Goal: Task Accomplishment & Management: Complete application form

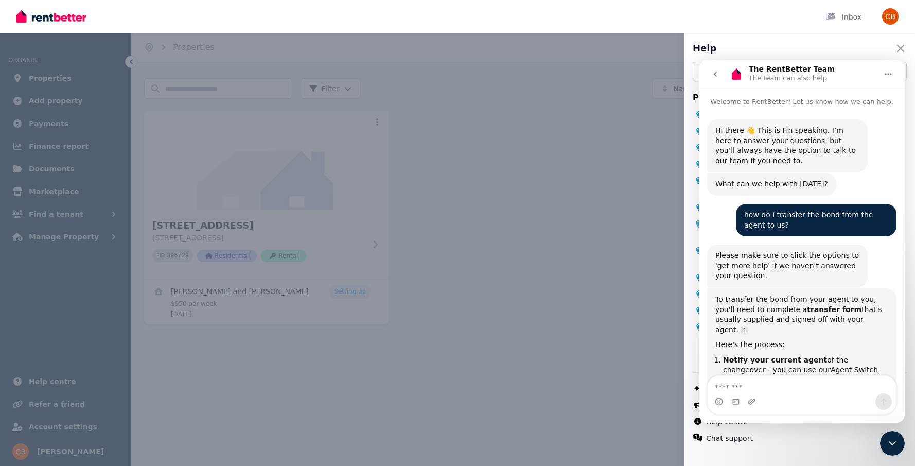
scroll to position [2, 0]
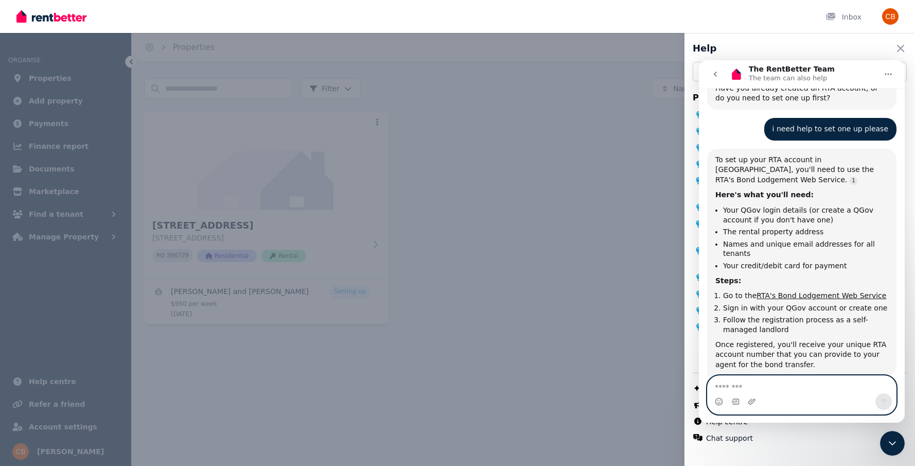
click at [777, 380] on textarea "Message…" at bounding box center [802, 385] width 188 height 18
type textarea "**"
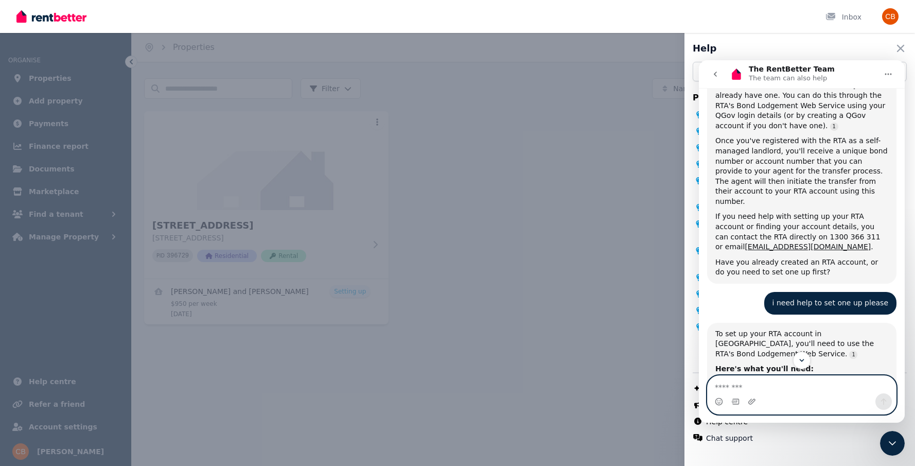
scroll to position [531, 0]
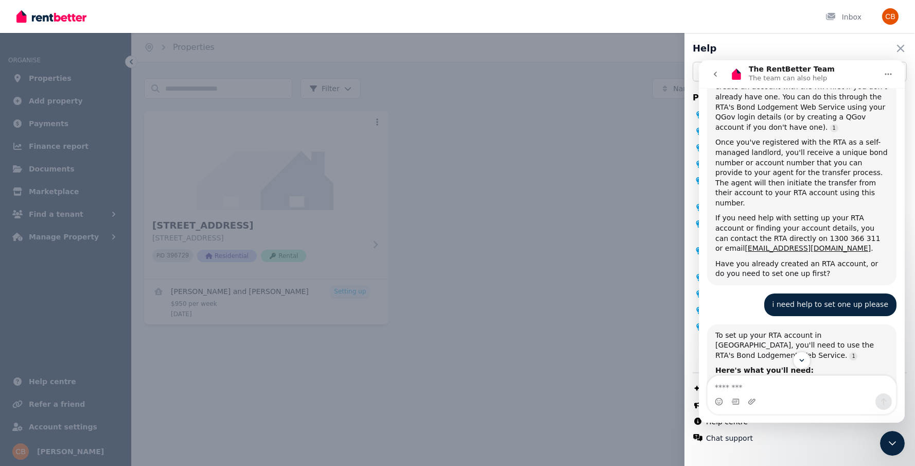
click at [501, 278] on div "Help Close panel Popular topics What is RentBetter? Conducting Viewings (or Ins…" at bounding box center [457, 233] width 915 height 466
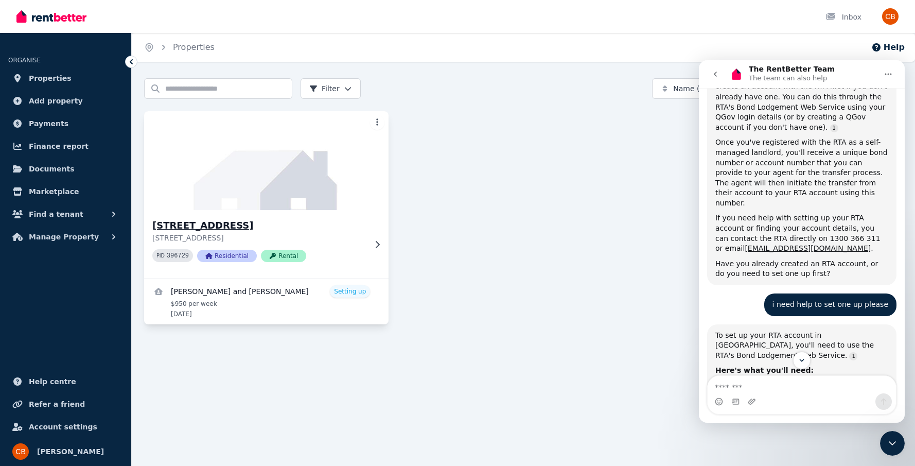
click at [296, 128] on img at bounding box center [266, 161] width 257 height 104
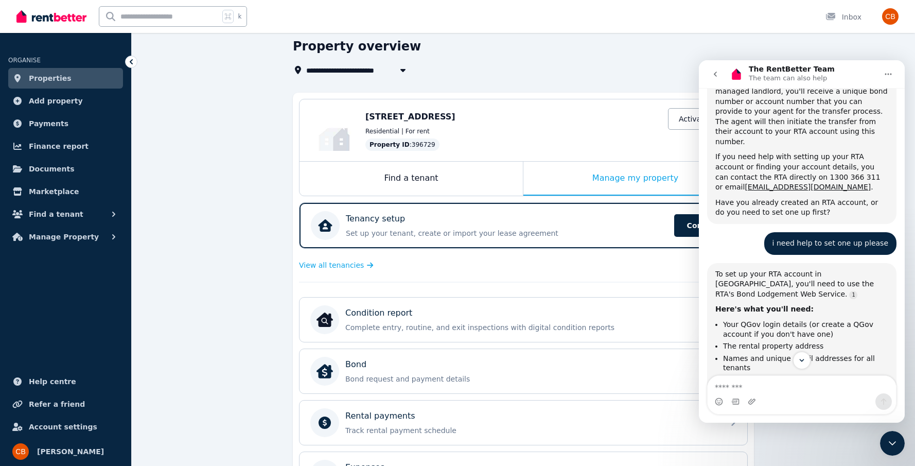
scroll to position [45, 0]
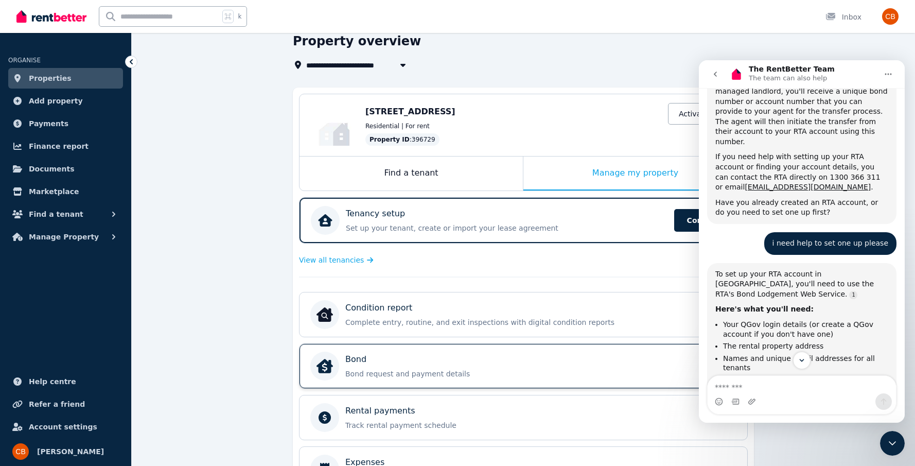
click at [553, 373] on p "Bond request and payment details" at bounding box center [531, 374] width 373 height 10
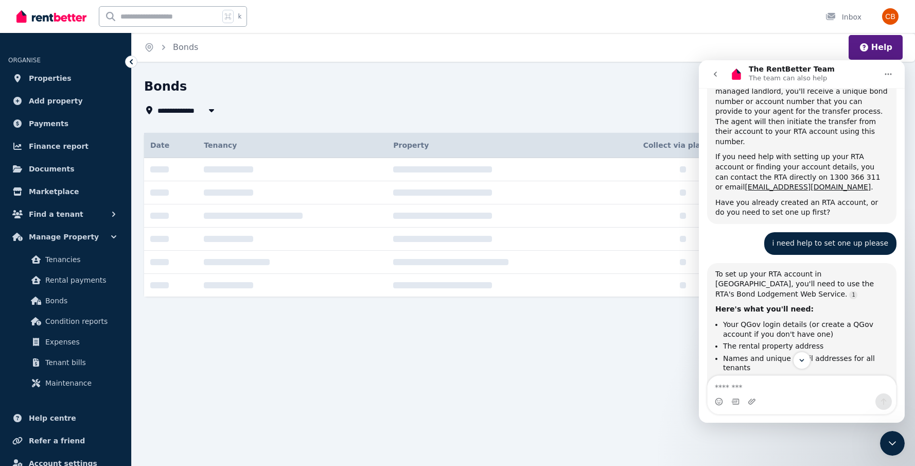
type input "**********"
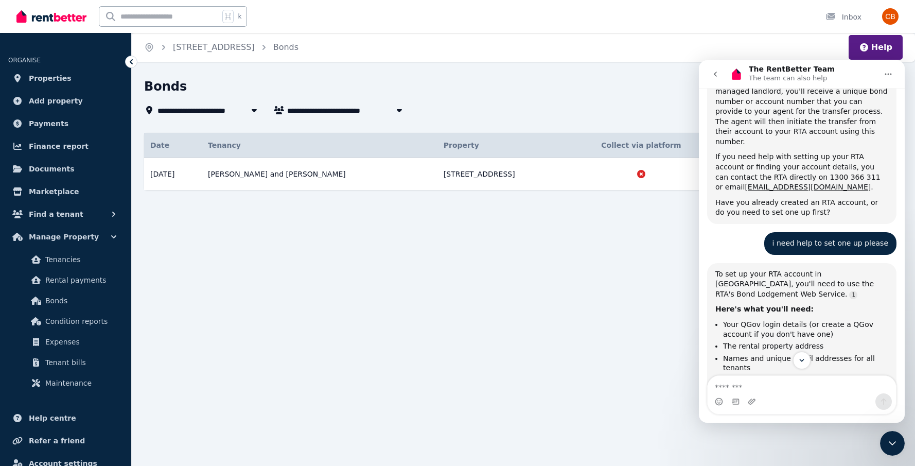
click at [717, 77] on icon "go back" at bounding box center [716, 74] width 8 height 8
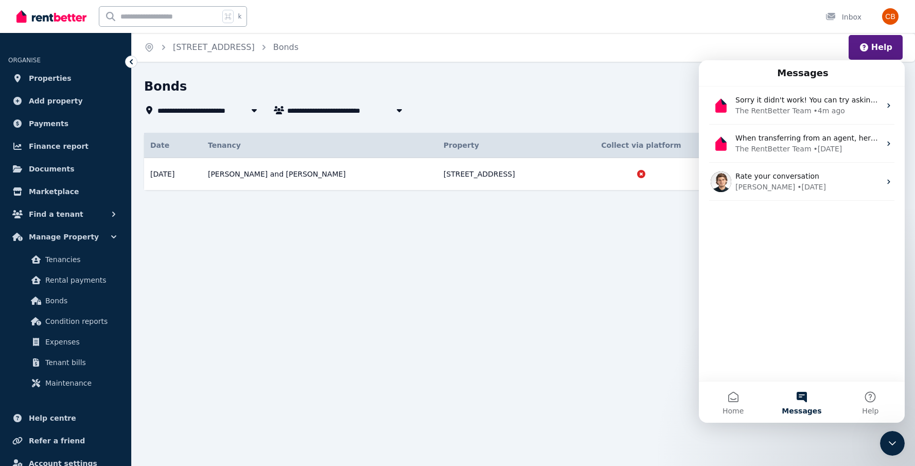
click at [896, 445] on icon "Close Intercom Messenger" at bounding box center [893, 443] width 12 height 12
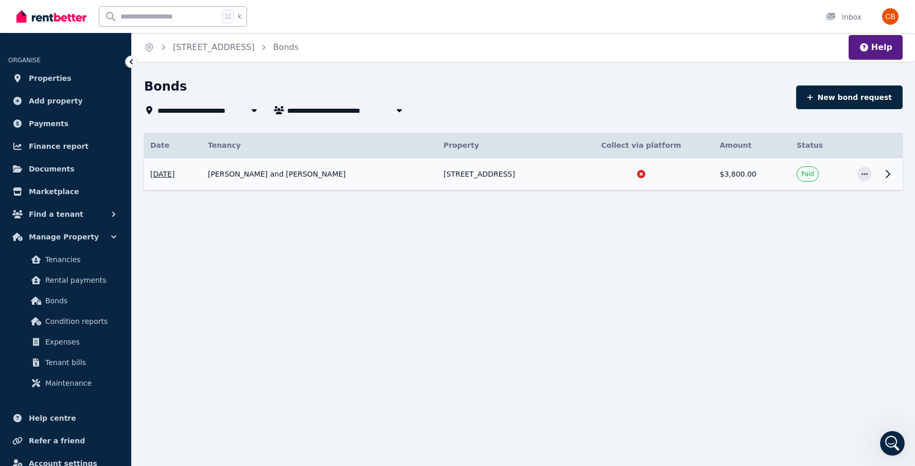
click at [886, 178] on icon at bounding box center [888, 174] width 12 height 12
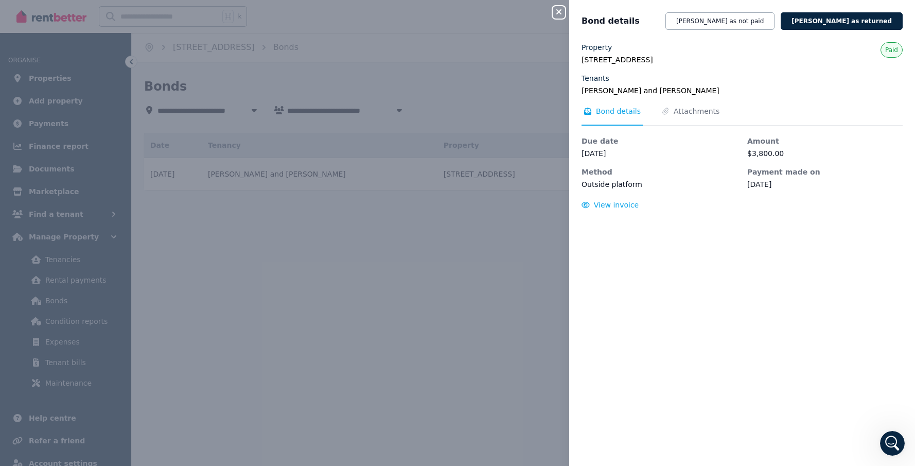
click at [506, 268] on div "Close panel Bond details [PERSON_NAME] as not paid [PERSON_NAME] as returned Pr…" at bounding box center [457, 233] width 915 height 466
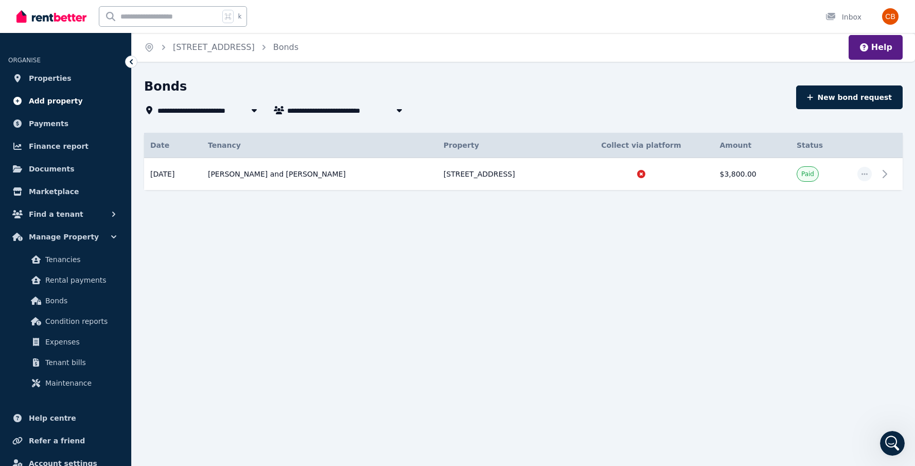
click at [73, 102] on span "Add property" at bounding box center [56, 101] width 54 height 12
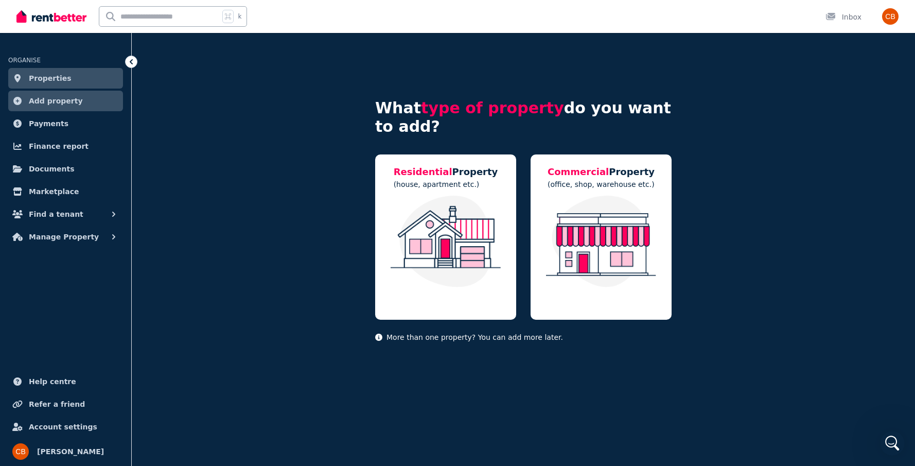
click at [62, 78] on span "Properties" at bounding box center [50, 78] width 43 height 12
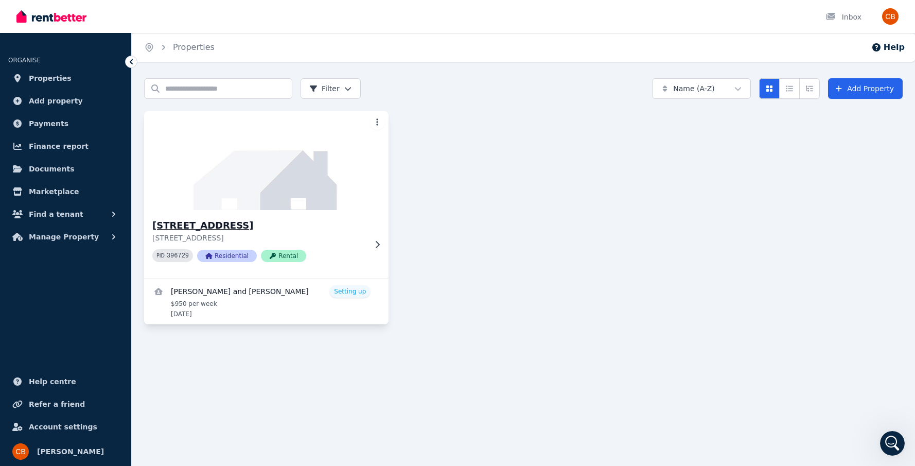
click at [360, 239] on p "[STREET_ADDRESS]" at bounding box center [259, 238] width 214 height 10
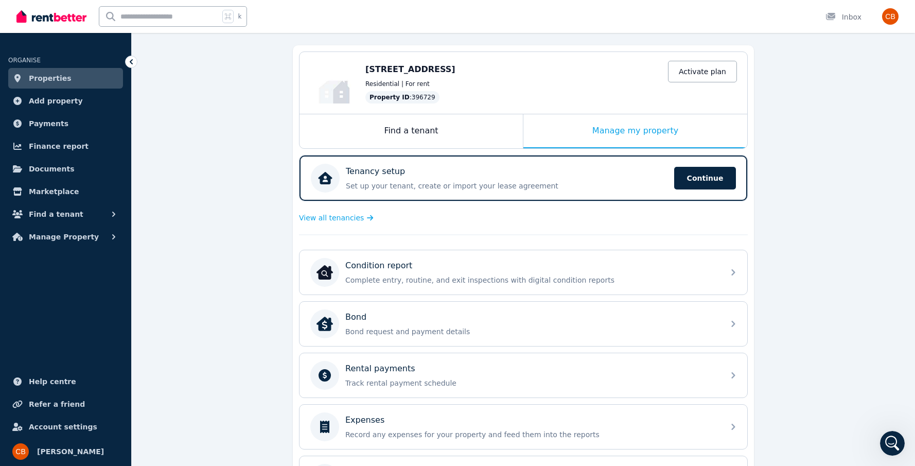
scroll to position [92, 0]
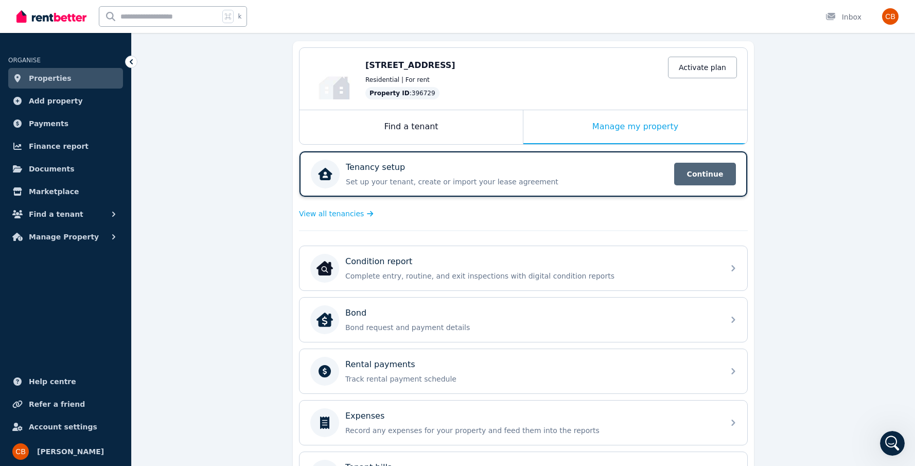
click at [704, 179] on span "Continue" at bounding box center [705, 174] width 62 height 23
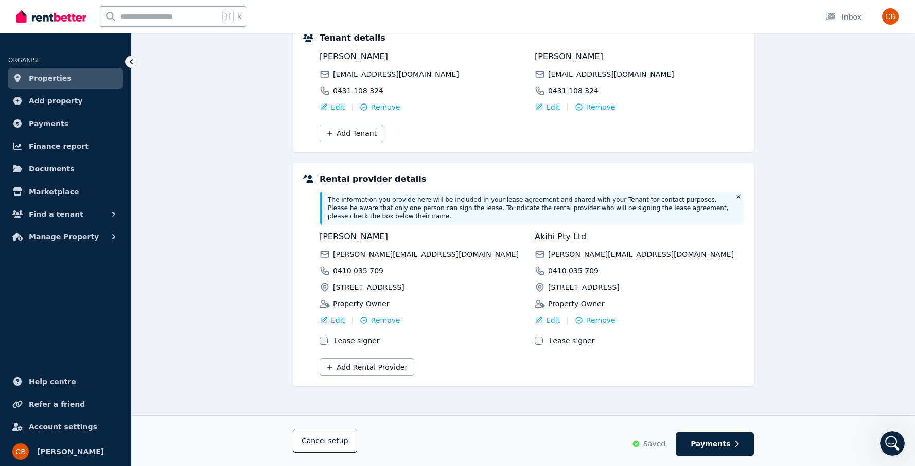
scroll to position [141, 0]
click at [715, 447] on span "Payments" at bounding box center [711, 444] width 40 height 10
select select "**********"
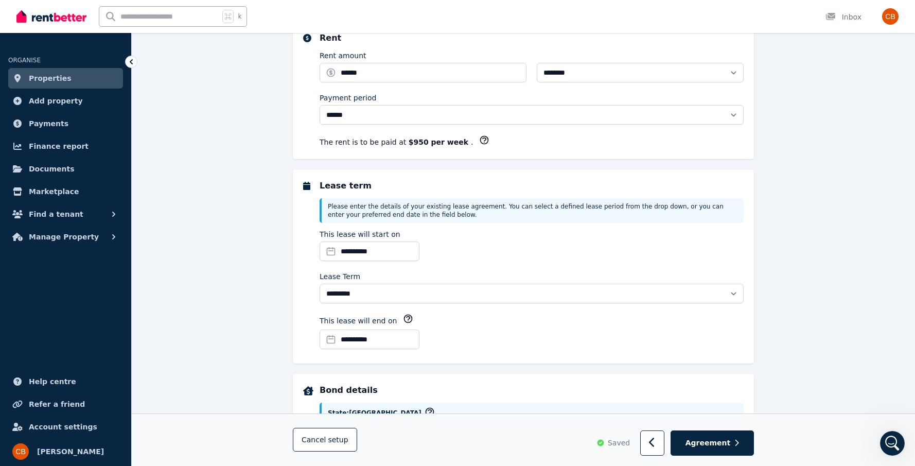
scroll to position [0, 0]
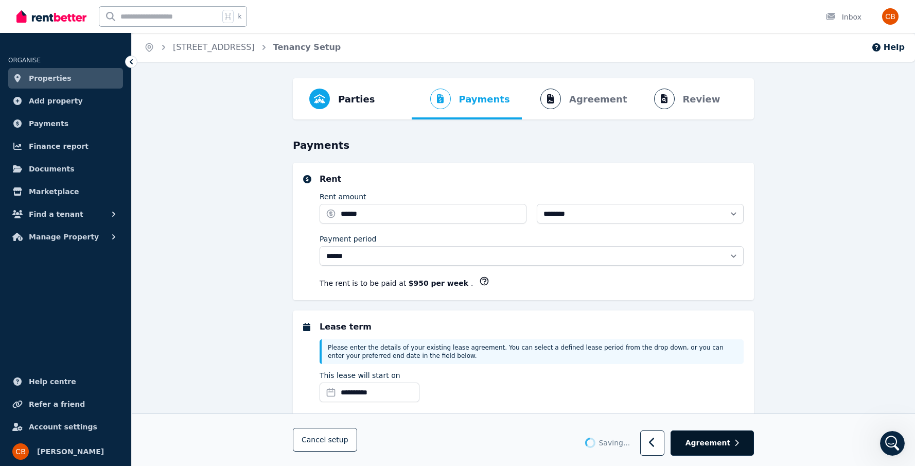
select select "**********"
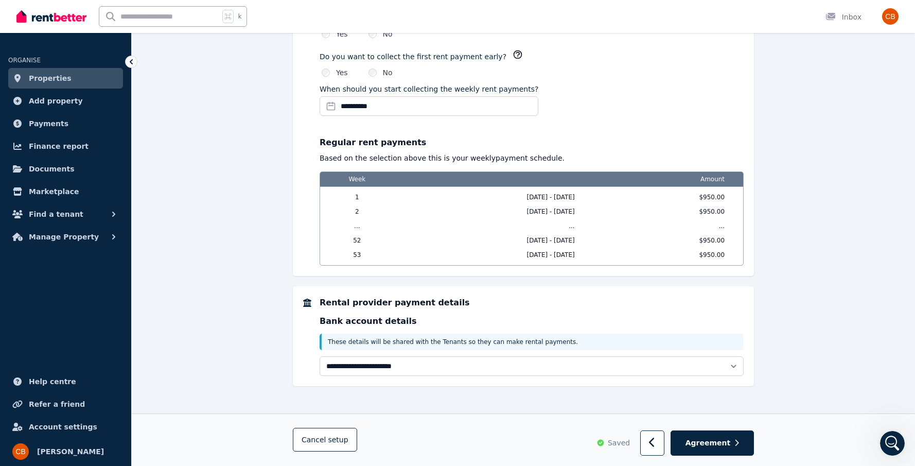
scroll to position [791, 0]
click at [718, 448] on button "Agreement" at bounding box center [712, 443] width 83 height 25
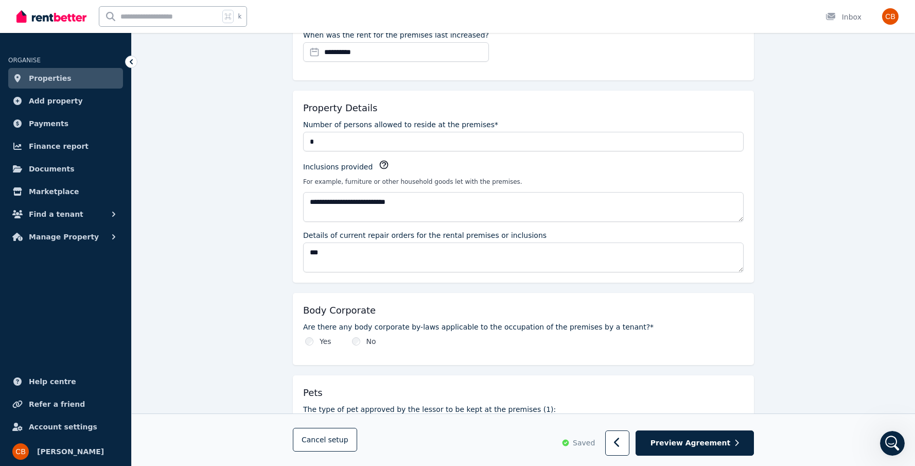
scroll to position [549, 0]
click at [708, 441] on span "Preview Agreement" at bounding box center [691, 443] width 80 height 10
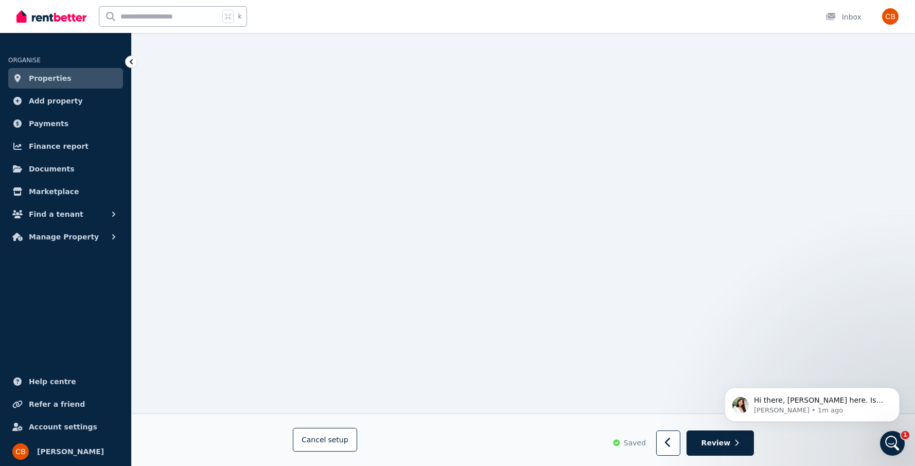
scroll to position [2105, 0]
click at [727, 444] on span "Review" at bounding box center [716, 443] width 29 height 10
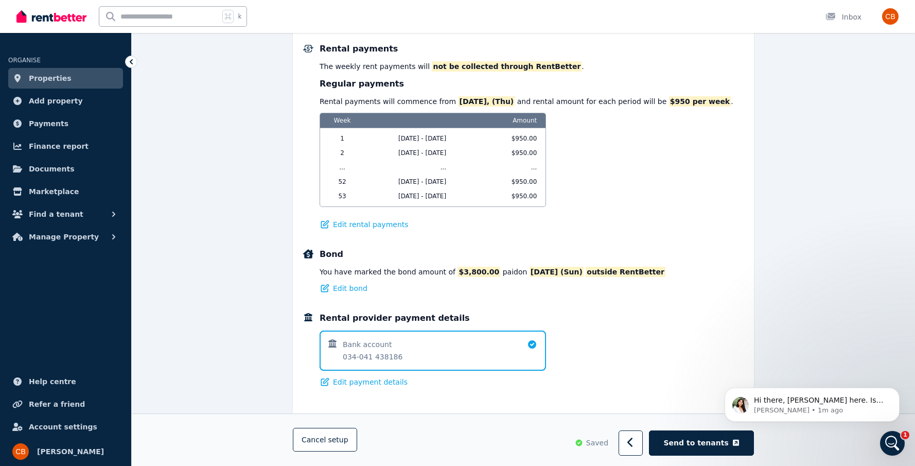
scroll to position [533, 0]
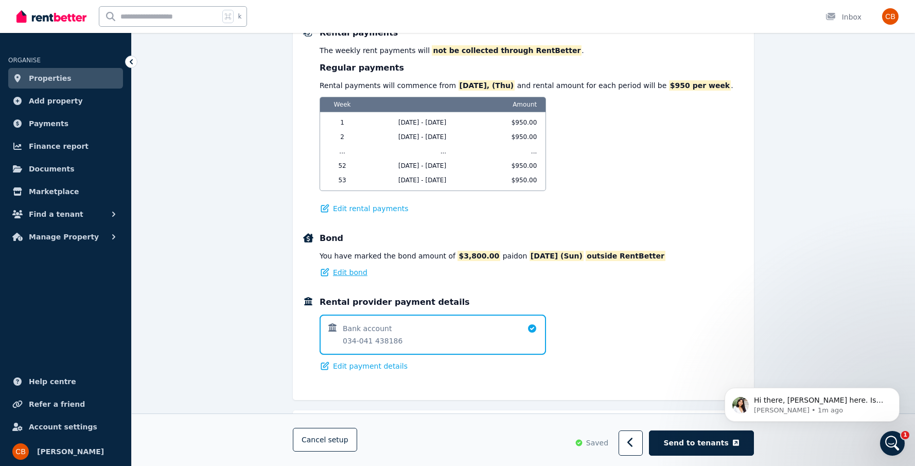
click at [359, 273] on span "Edit bond" at bounding box center [350, 272] width 34 height 10
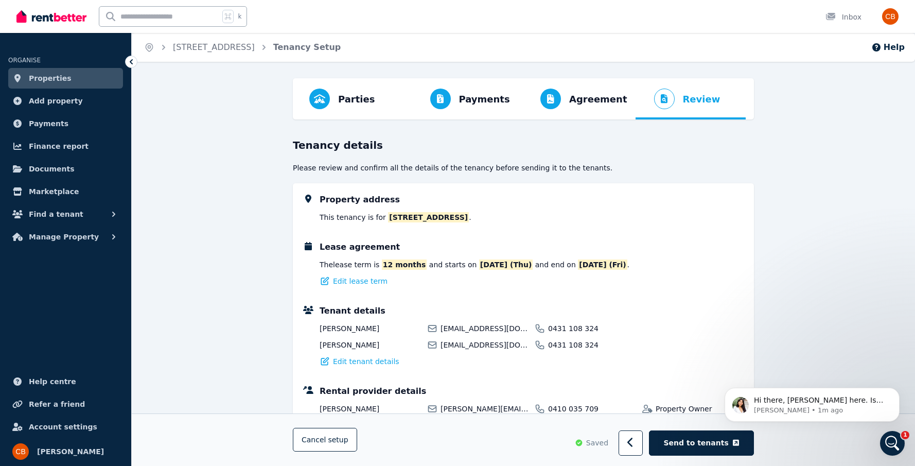
select select "**********"
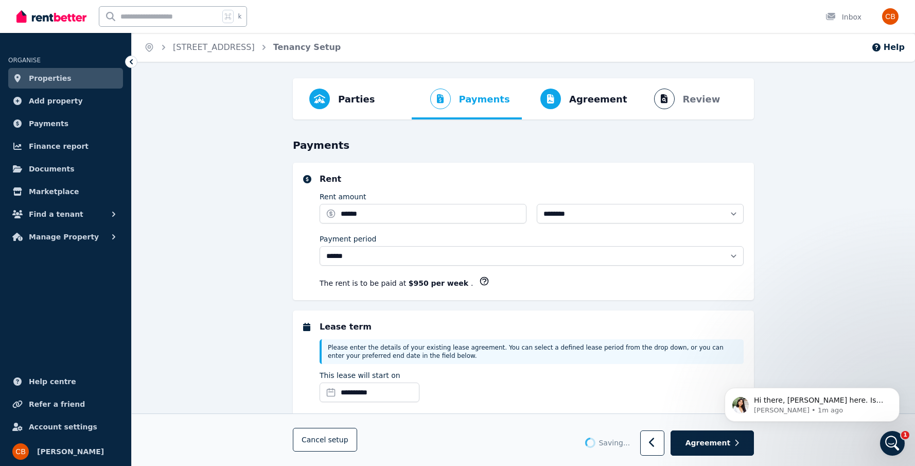
select select "**********"
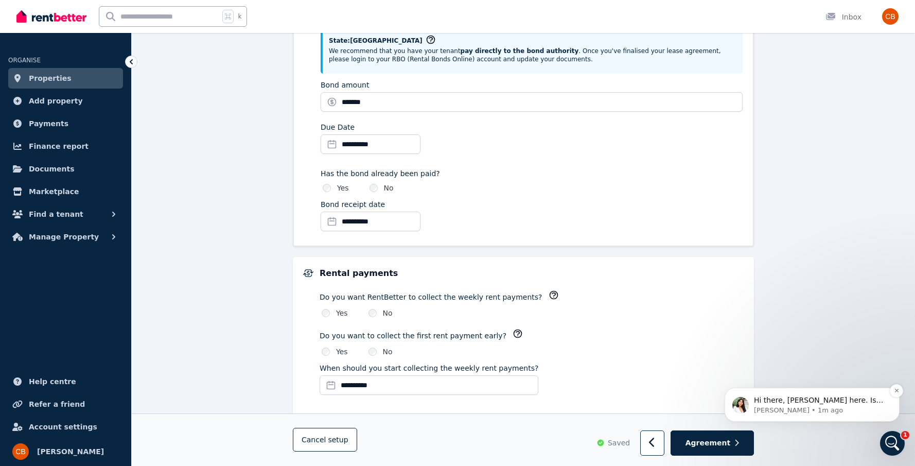
click at [859, 404] on p "Hi there, [PERSON_NAME] here. Is there anything I can help you with?" at bounding box center [820, 400] width 133 height 10
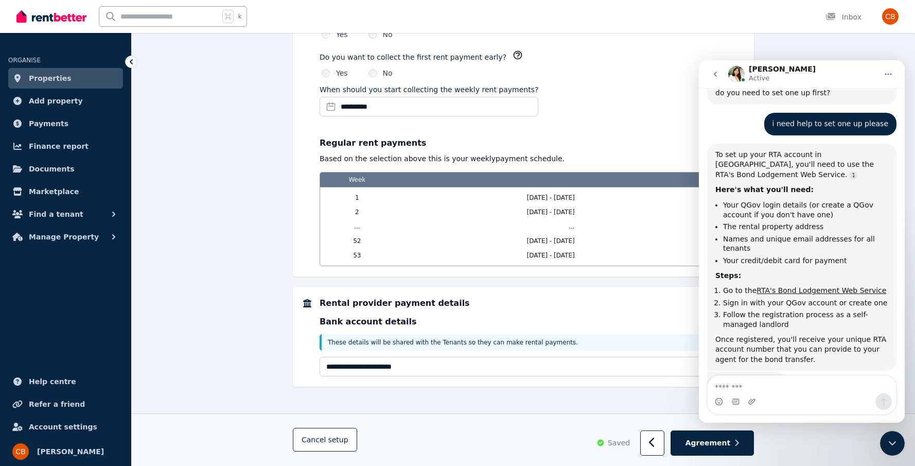
scroll to position [834, 0]
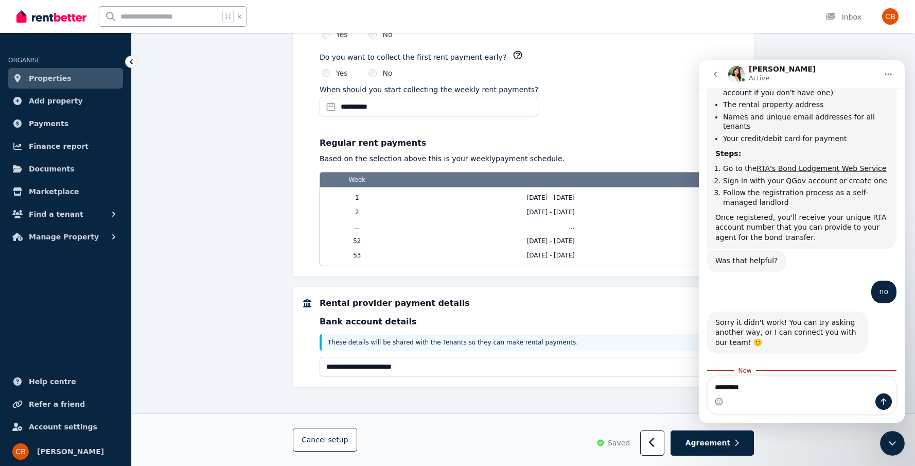
type textarea "**********"
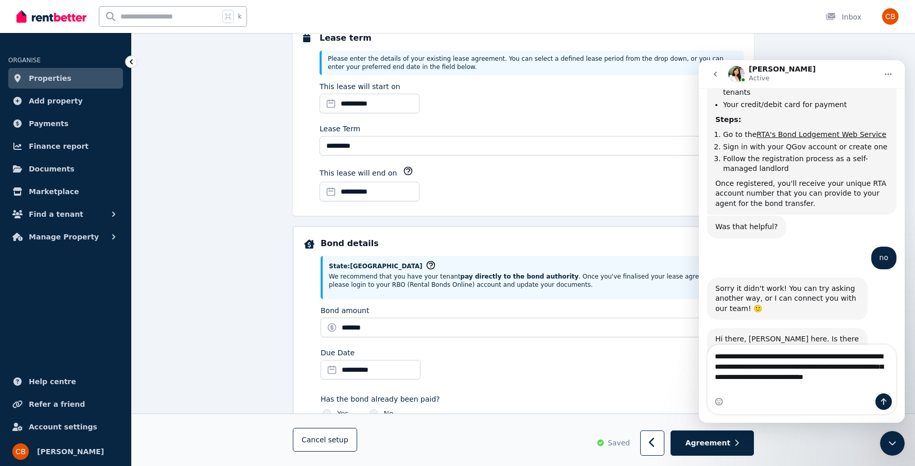
scroll to position [878, 0]
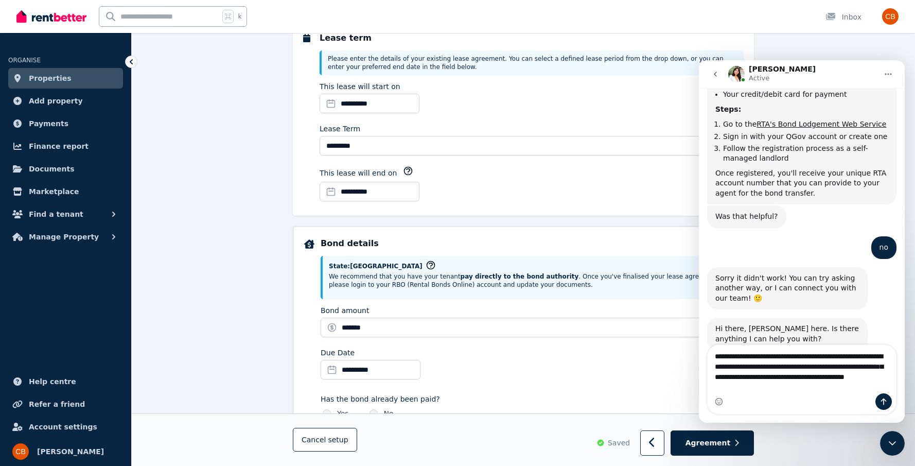
type textarea "**********"
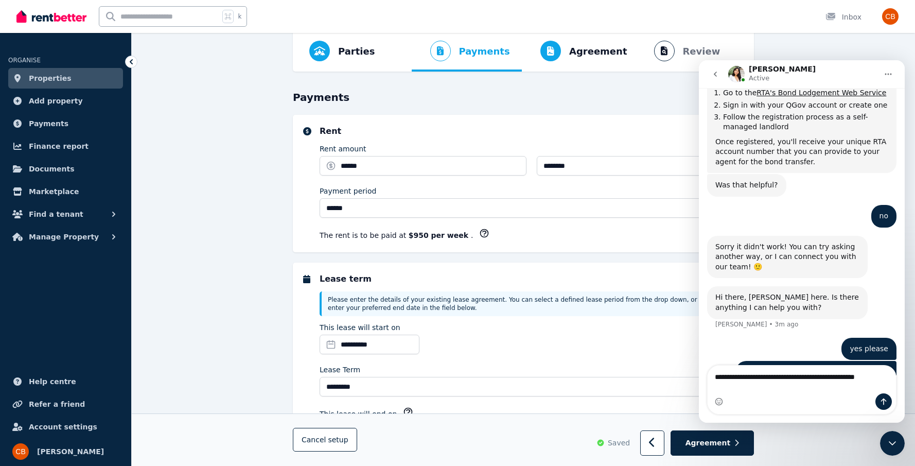
scroll to position [920, 0]
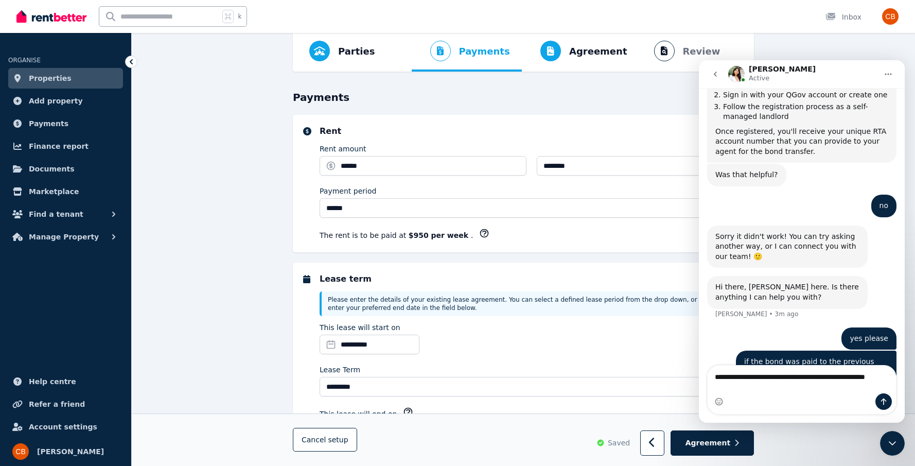
type textarea "**********"
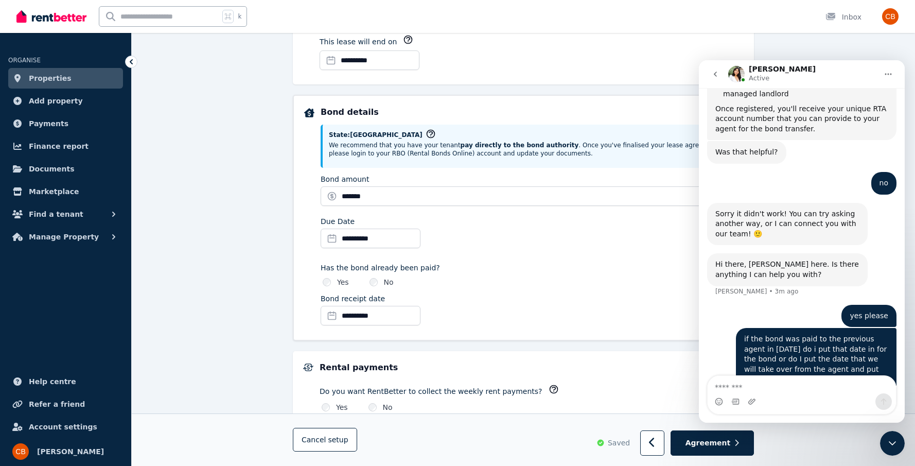
scroll to position [421, 0]
click at [369, 236] on input "**********" at bounding box center [371, 238] width 100 height 20
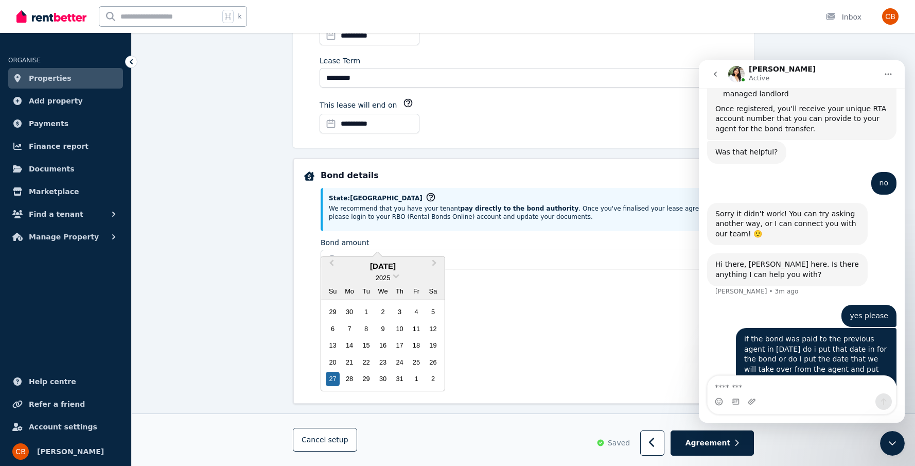
scroll to position [340, 0]
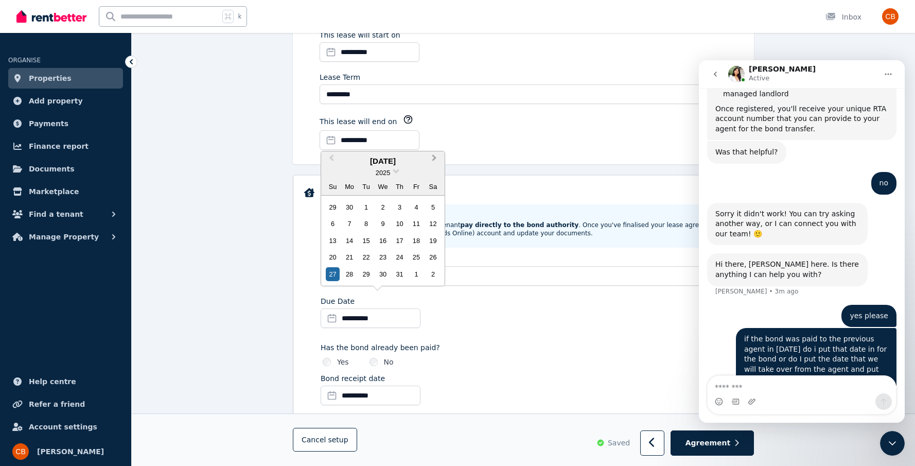
click at [437, 157] on button "Next Month" at bounding box center [435, 160] width 16 height 16
click at [397, 258] on div "28" at bounding box center [400, 257] width 14 height 14
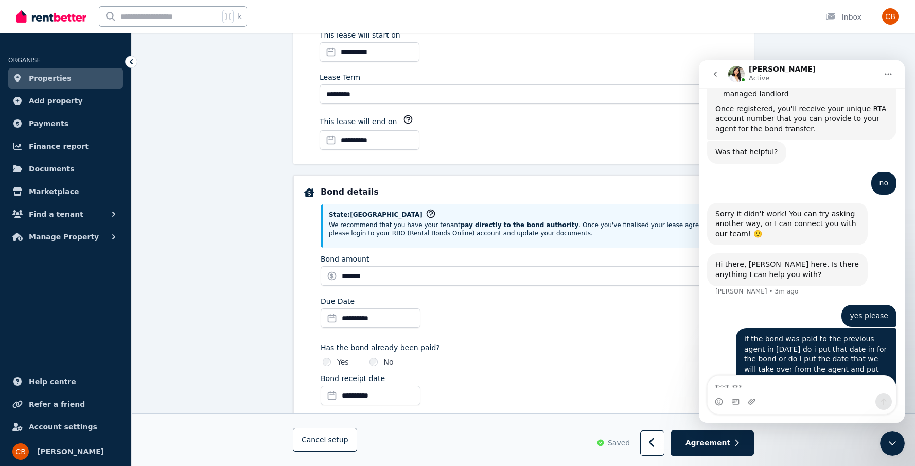
click at [385, 400] on input "**********" at bounding box center [371, 396] width 100 height 20
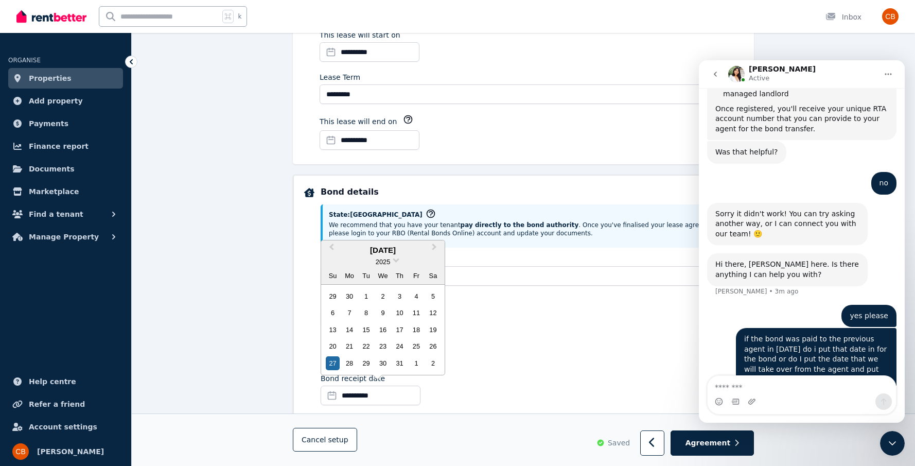
scroll to position [260, 0]
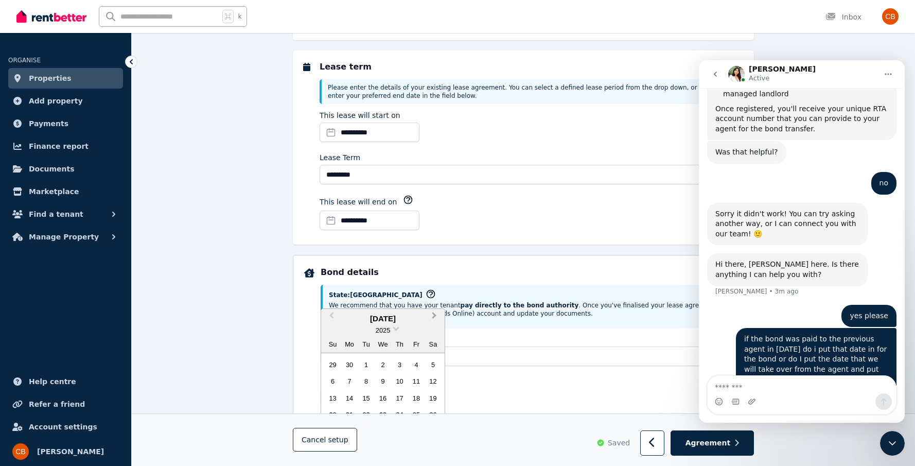
click at [438, 315] on button "Next Month" at bounding box center [435, 318] width 16 height 16
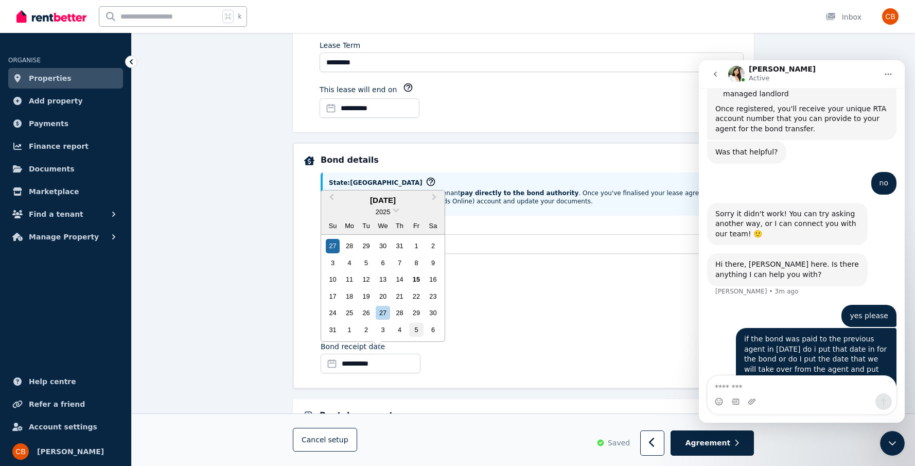
scroll to position [374, 0]
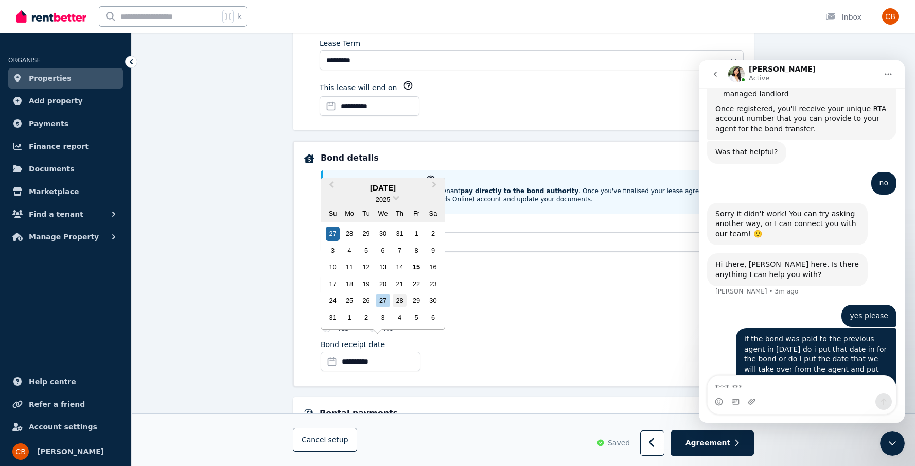
click at [403, 301] on div "28" at bounding box center [400, 300] width 14 height 14
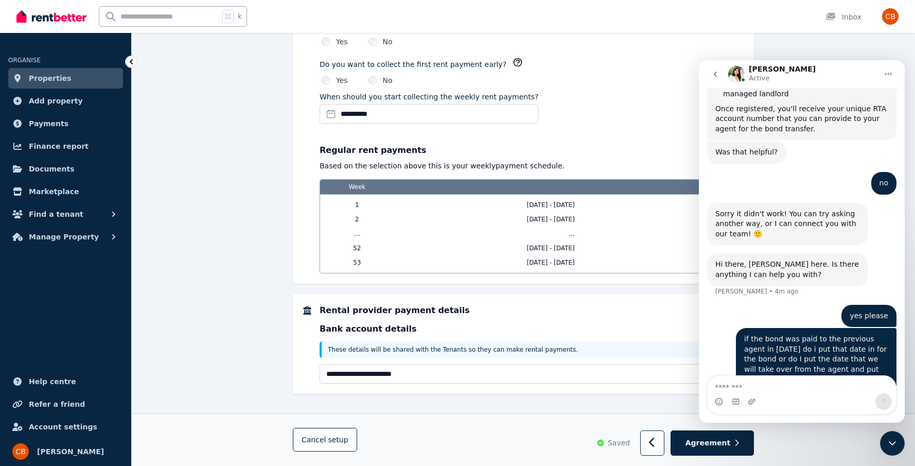
scroll to position [715, 0]
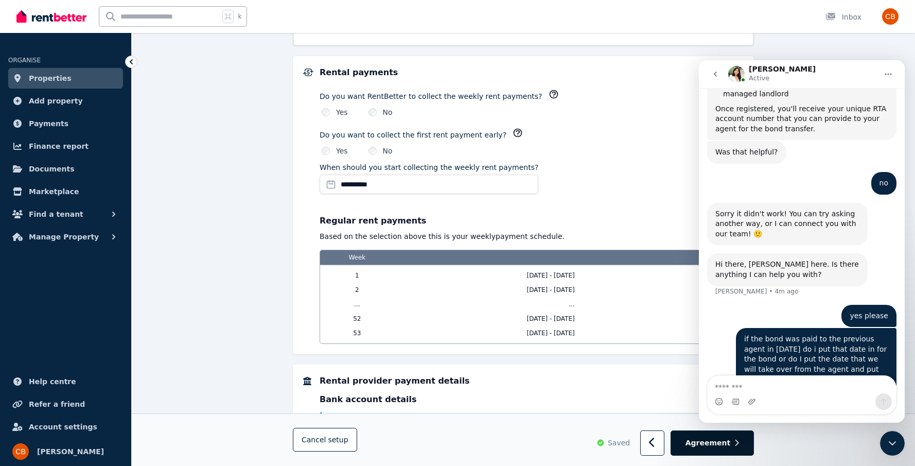
click at [727, 446] on span "Agreement" at bounding box center [708, 443] width 45 height 10
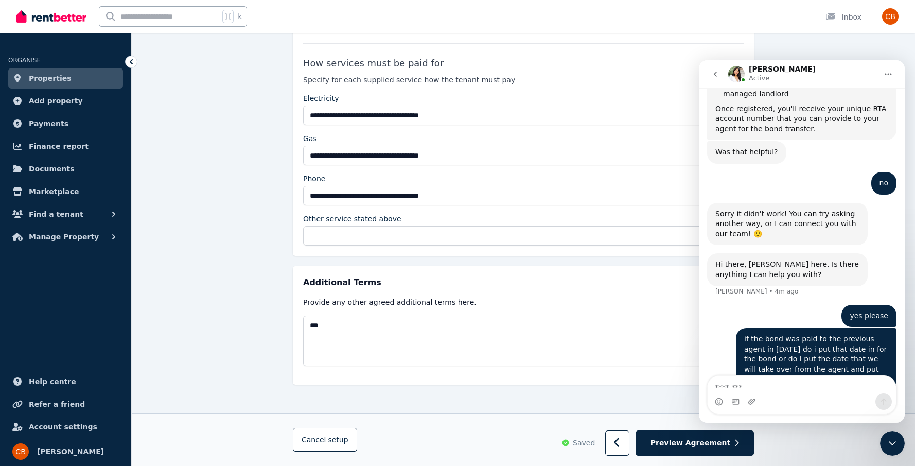
scroll to position [1940, 0]
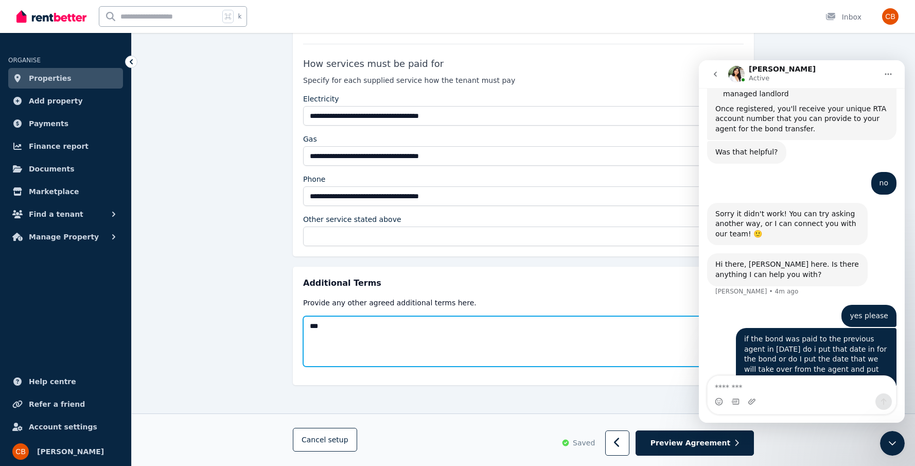
click at [391, 326] on textarea "***" at bounding box center [523, 341] width 441 height 50
type textarea "*"
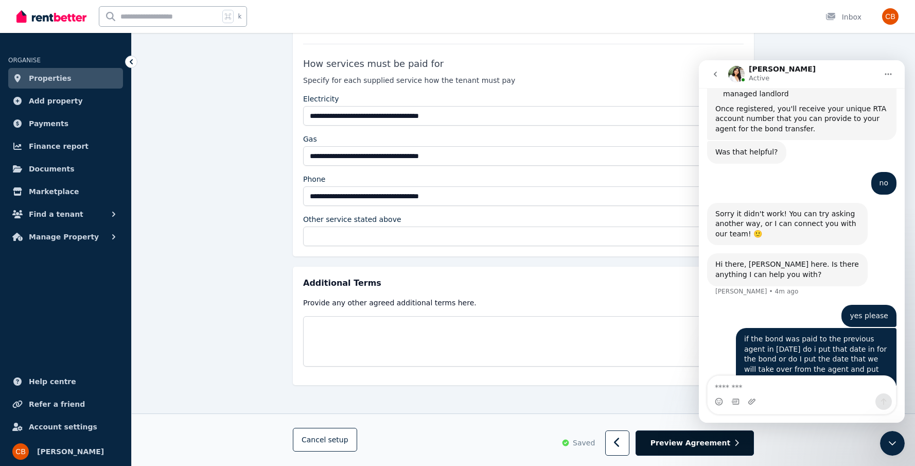
click at [677, 451] on button "Preview Agreement" at bounding box center [695, 443] width 118 height 25
type textarea "***"
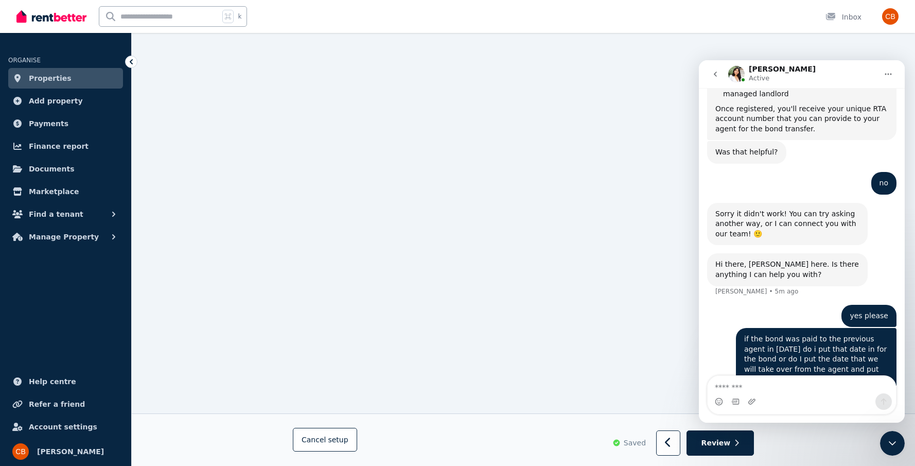
scroll to position [7422, 0]
click at [712, 444] on span "Review" at bounding box center [716, 443] width 29 height 10
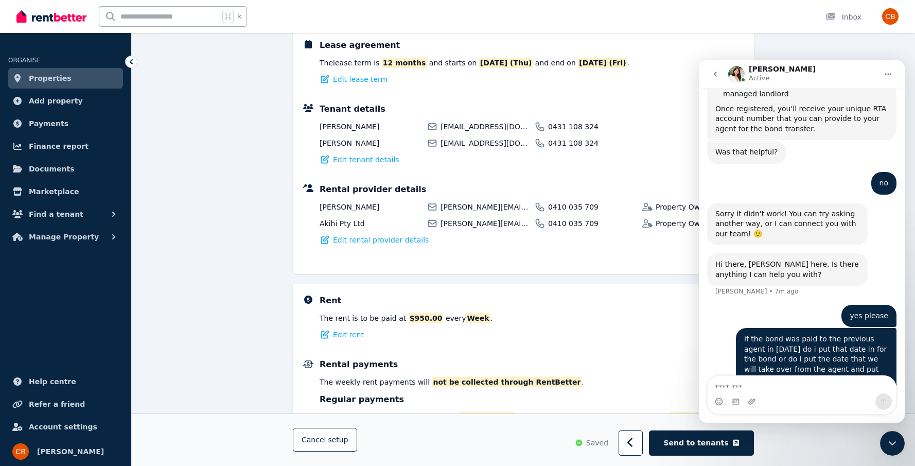
scroll to position [201, 0]
click at [792, 386] on textarea "Message…" at bounding box center [802, 385] width 188 height 18
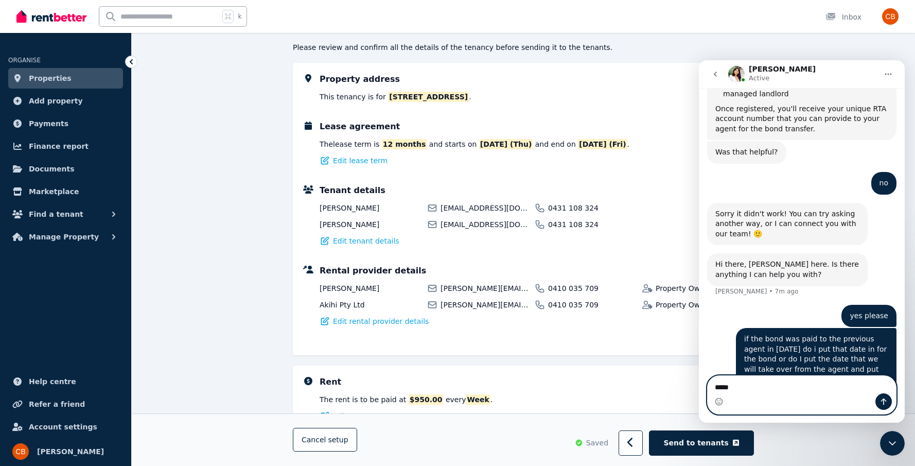
type textarea "******"
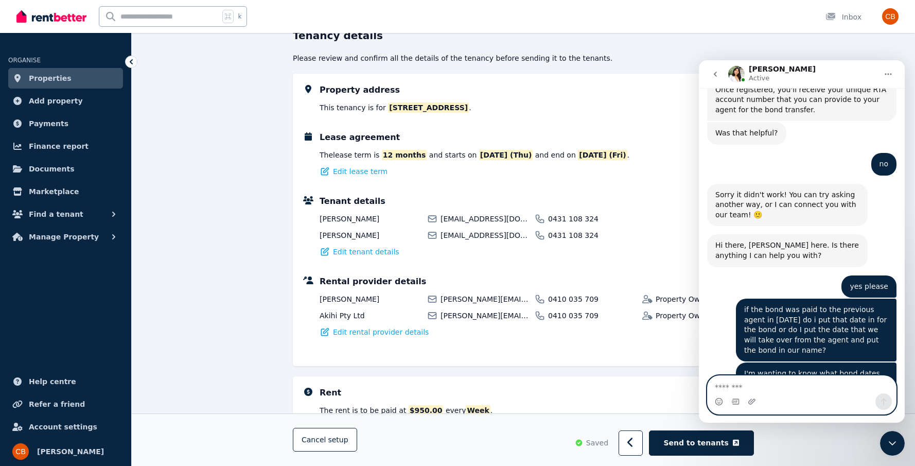
scroll to position [1015, 0]
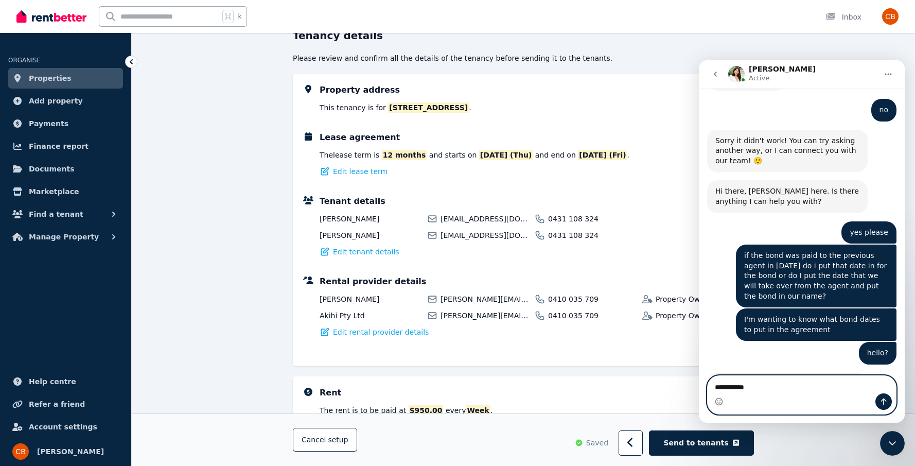
type textarea "**********"
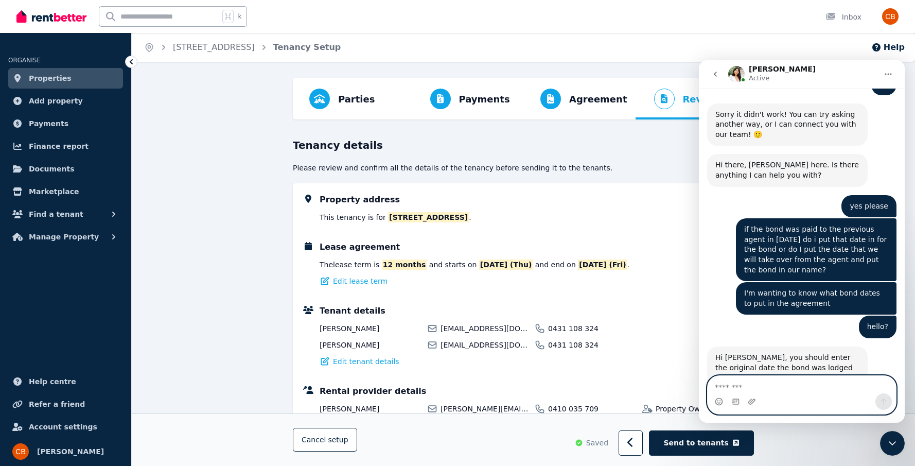
scroll to position [1086, 0]
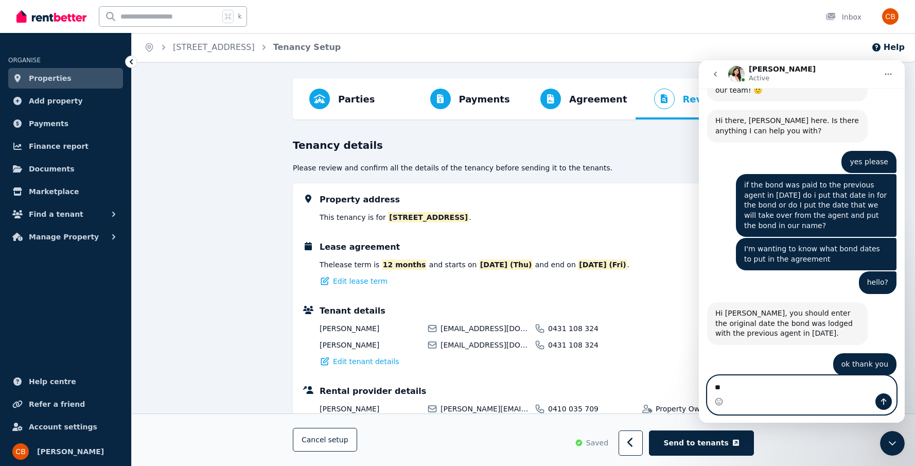
type textarea "*"
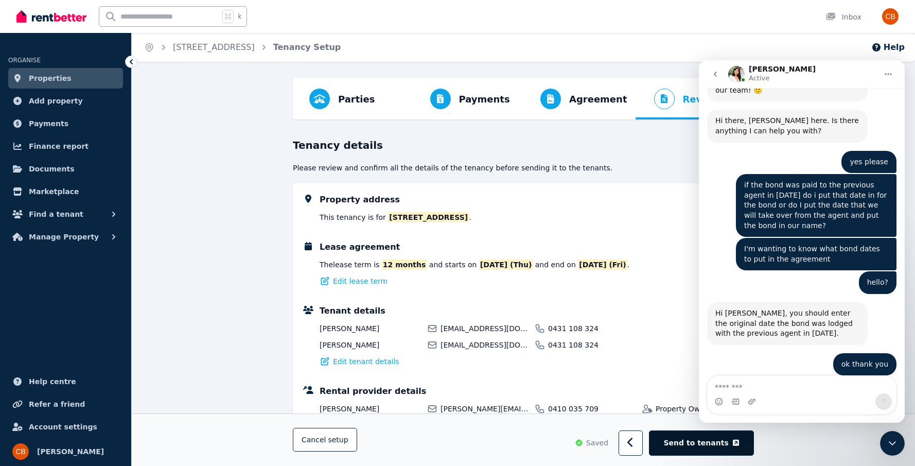
click at [698, 442] on span "Send to tenants" at bounding box center [696, 443] width 65 height 10
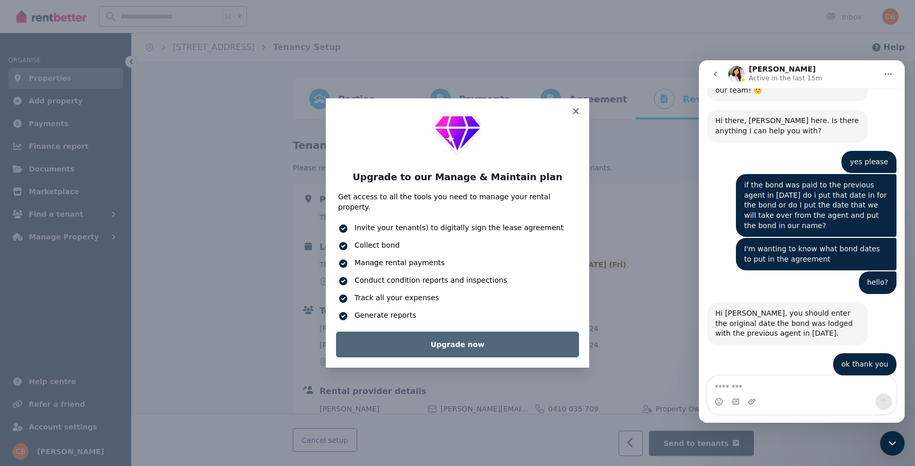
click at [471, 347] on link "Upgrade now" at bounding box center [457, 345] width 243 height 26
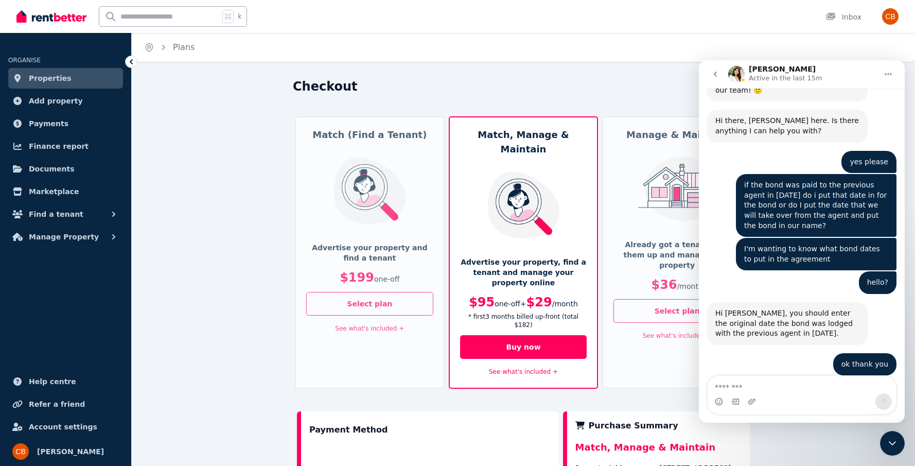
click at [648, 223] on div at bounding box center [677, 191] width 85 height 68
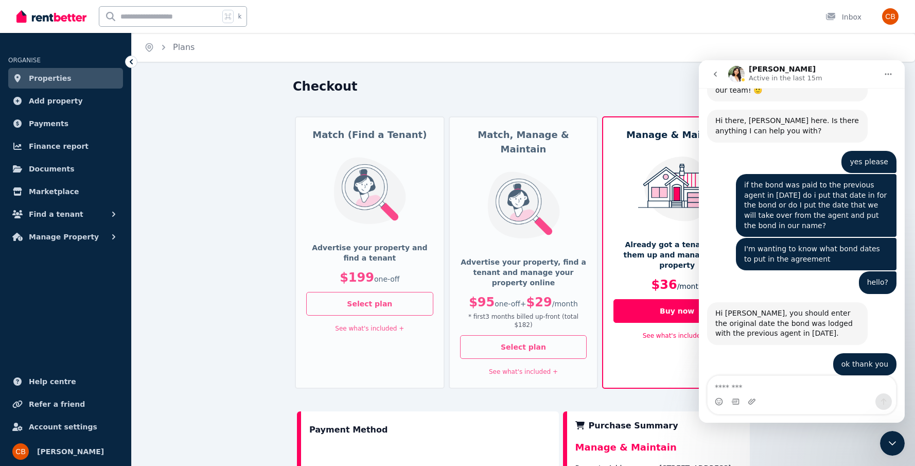
click at [717, 75] on icon "go back" at bounding box center [716, 74] width 8 height 8
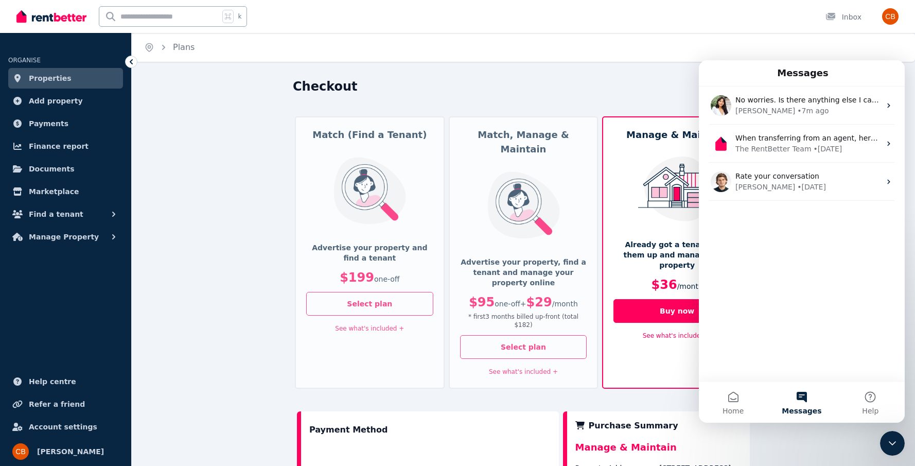
click at [889, 443] on icon "Close Intercom Messenger" at bounding box center [893, 443] width 12 height 12
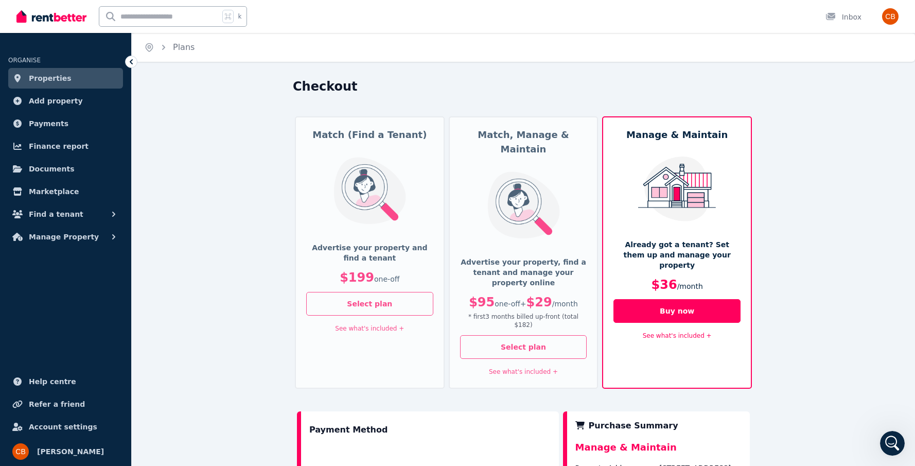
click at [703, 332] on link "See what's included +" at bounding box center [677, 335] width 69 height 7
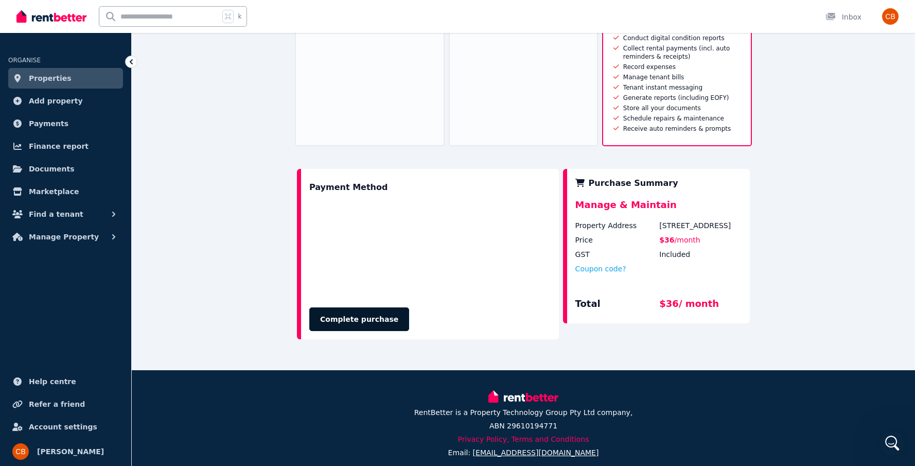
scroll to position [389, 0]
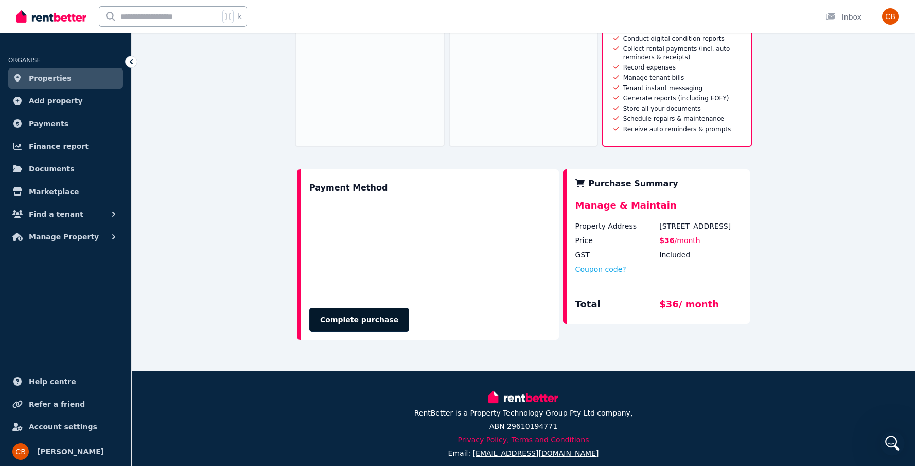
click at [371, 308] on button "Complete purchase" at bounding box center [359, 320] width 100 height 24
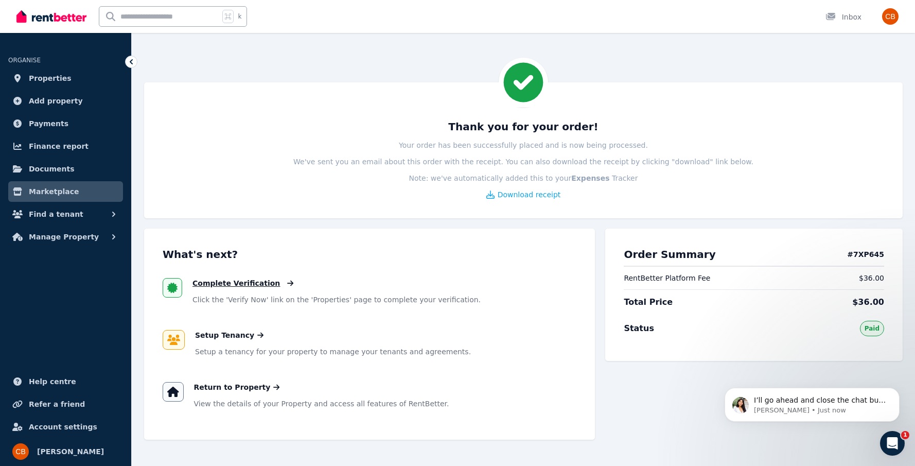
click at [249, 285] on span "Complete Verification" at bounding box center [237, 283] width 88 height 10
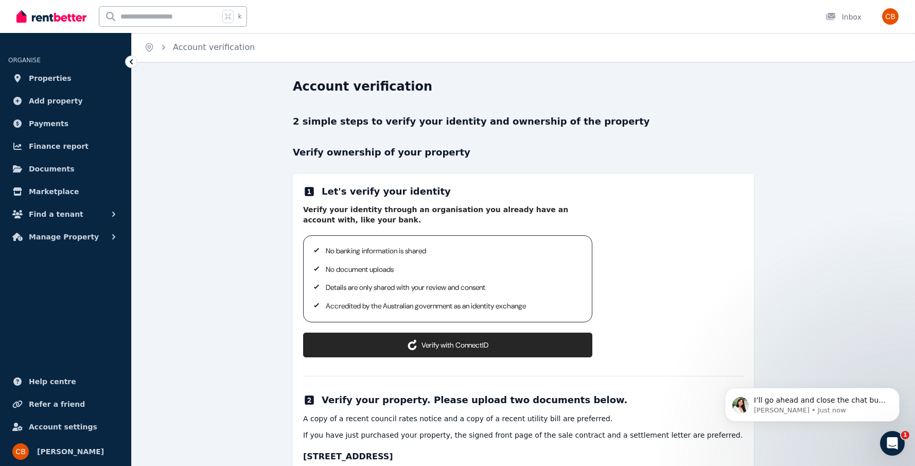
click at [407, 340] on icon at bounding box center [412, 345] width 10 height 10
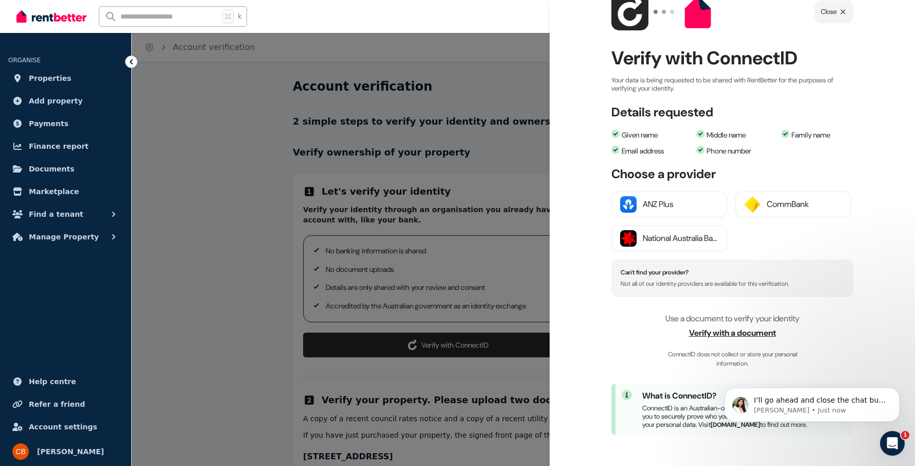
scroll to position [45, 0]
click at [717, 327] on span "Verify with a document" at bounding box center [733, 333] width 242 height 12
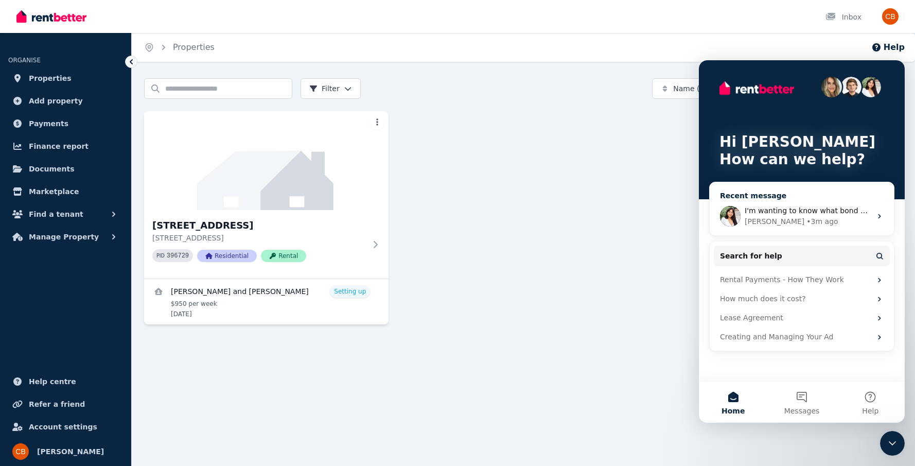
click at [858, 212] on span "I'm wanting to know what bond dates to put in the agreement" at bounding box center [857, 210] width 224 height 8
